Goal: Information Seeking & Learning: Find specific fact

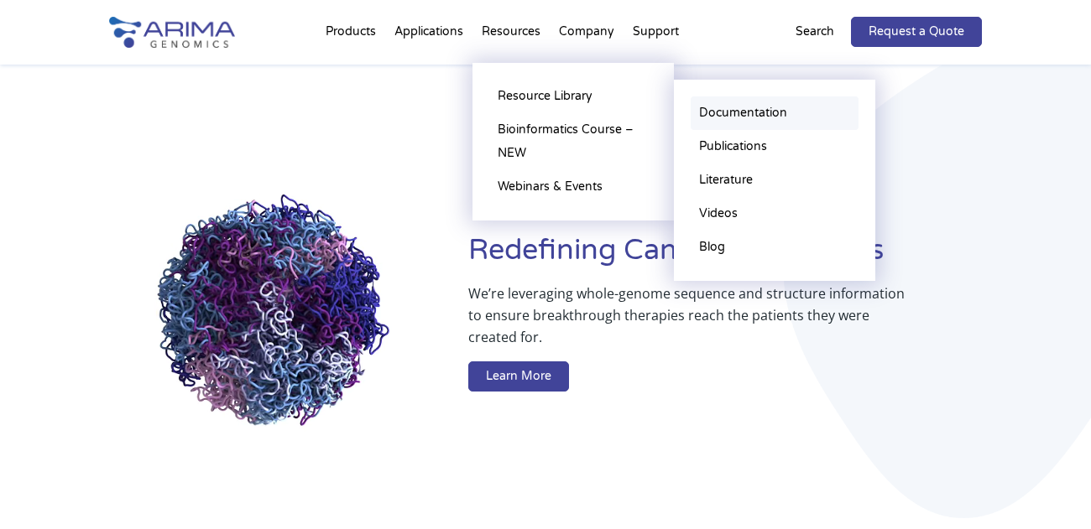
click at [713, 112] on link "Documentation" at bounding box center [775, 114] width 168 height 34
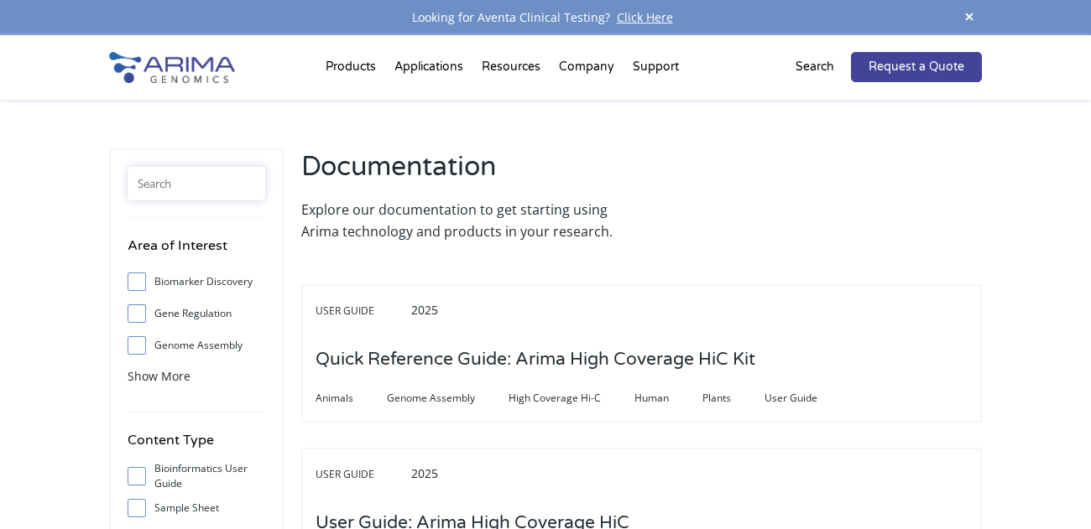
click at [225, 195] on input "text" at bounding box center [197, 184] width 138 height 34
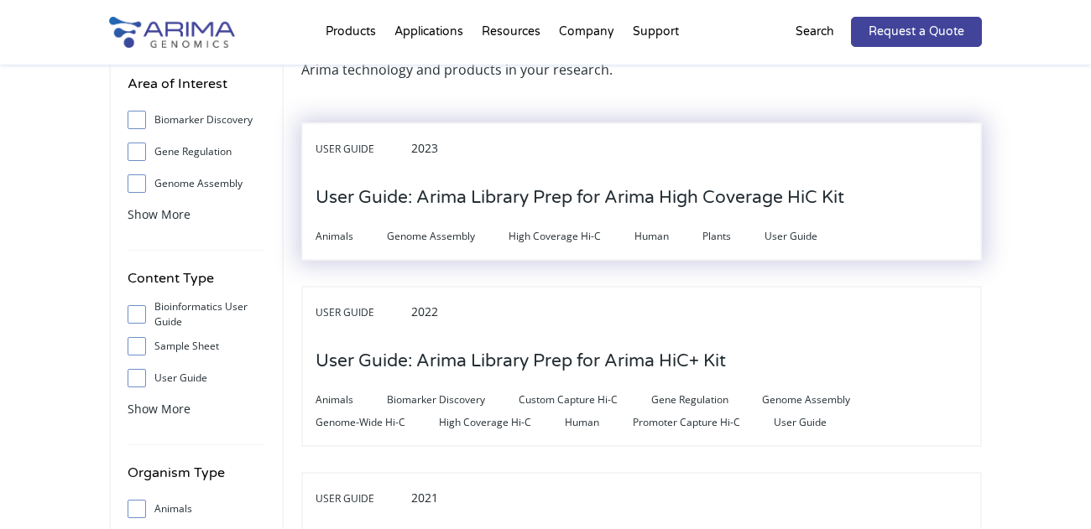
scroll to position [164, 0]
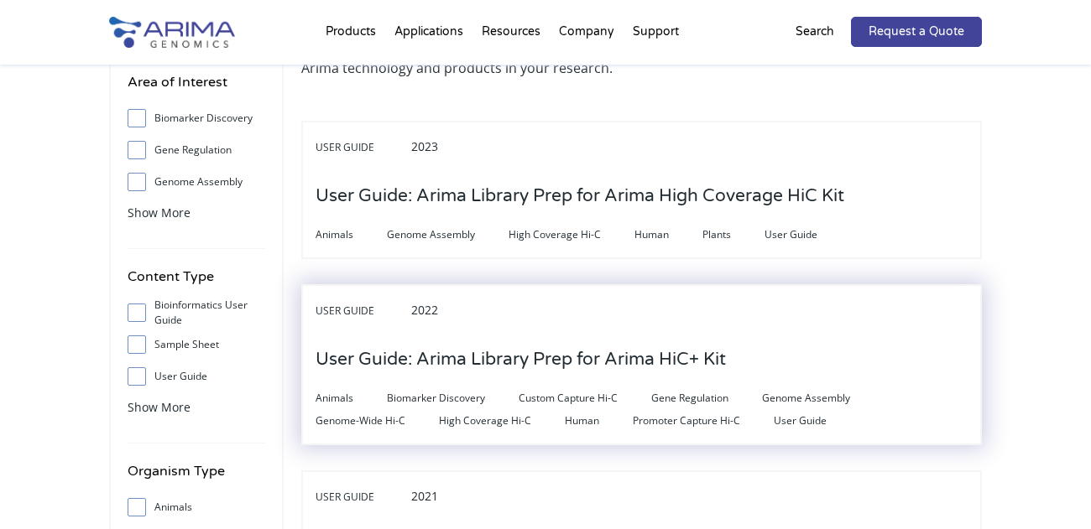
type input "library"
